Goal: Navigation & Orientation: Find specific page/section

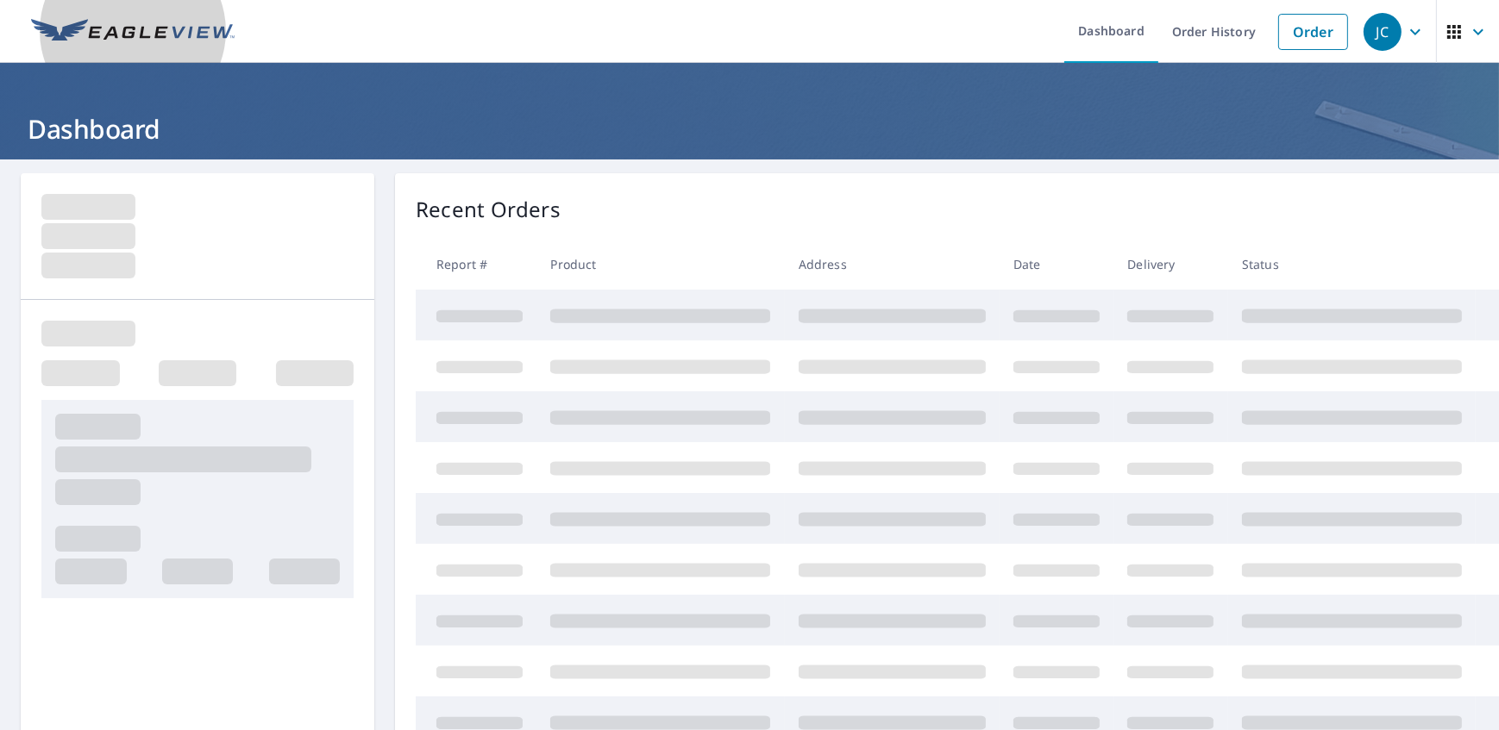
click at [85, 20] on img at bounding box center [133, 32] width 204 height 26
